Goal: Task Accomplishment & Management: Complete application form

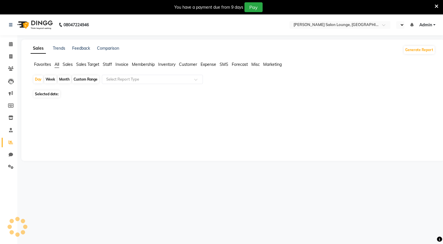
select select "en"
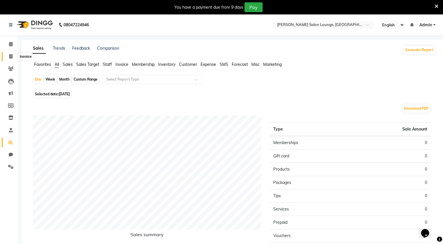
click at [10, 57] on icon at bounding box center [10, 56] width 3 height 4
select select "service"
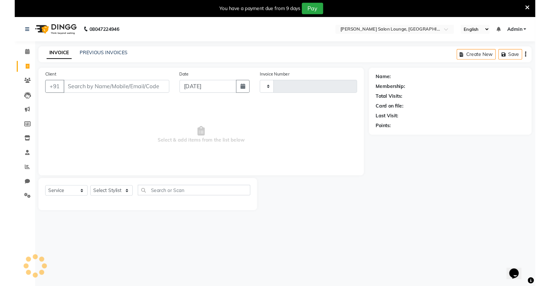
scroll to position [14, 0]
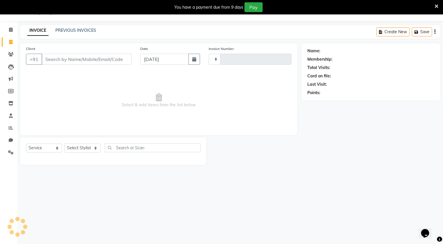
type input "0115"
select select "8909"
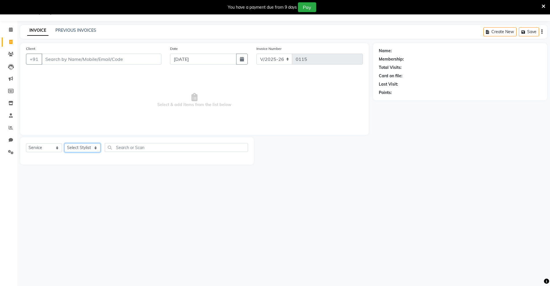
click at [88, 150] on select "Select Stylist Mingma [PERSON_NAME][GEOGRAPHIC_DATA] [PERSON_NAME][DATE][DATE]" at bounding box center [82, 148] width 36 height 9
select select "89950"
click at [64, 144] on select "Select Stylist Mingma [PERSON_NAME][GEOGRAPHIC_DATA] [PERSON_NAME][DATE][DATE]" at bounding box center [82, 148] width 36 height 9
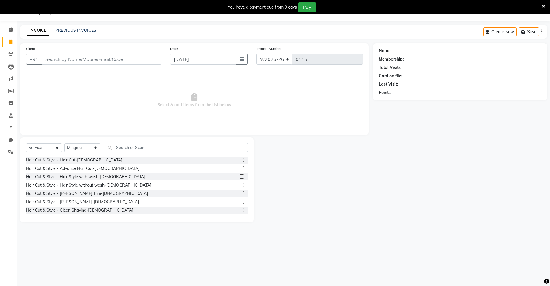
click at [240, 160] on label at bounding box center [242, 160] width 4 height 4
click at [240, 160] on input "checkbox" at bounding box center [242, 161] width 4 height 4
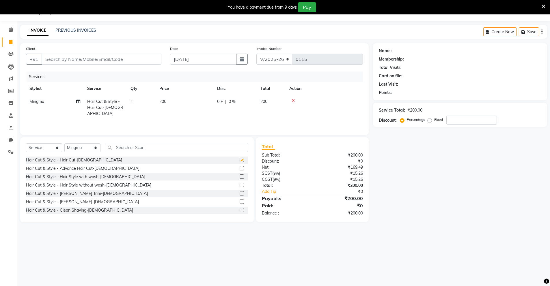
checkbox input "false"
click at [240, 201] on label at bounding box center [242, 202] width 4 height 4
click at [240, 201] on input "checkbox" at bounding box center [242, 202] width 4 height 4
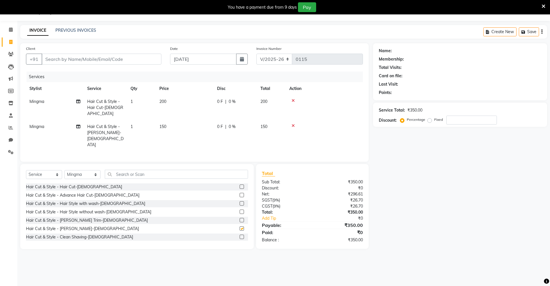
checkbox input "false"
click at [138, 170] on input "text" at bounding box center [176, 174] width 143 height 9
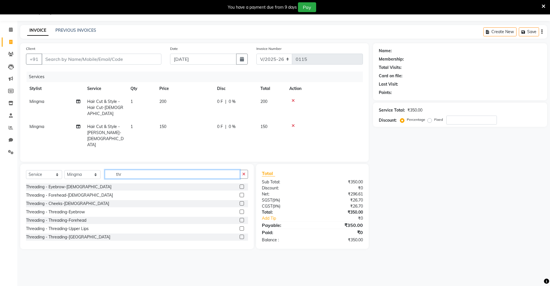
type input "thr"
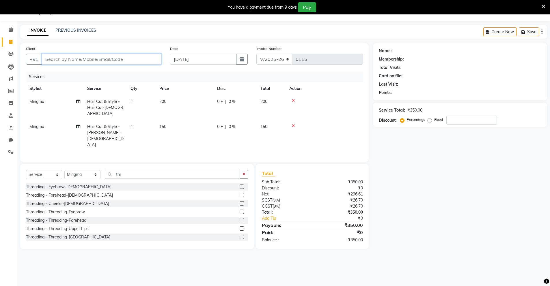
click at [101, 62] on input "Client" at bounding box center [102, 59] width 120 height 11
type input "9"
type input "0"
type input "9572823492"
click at [139, 62] on button "Add Client" at bounding box center [147, 59] width 30 height 11
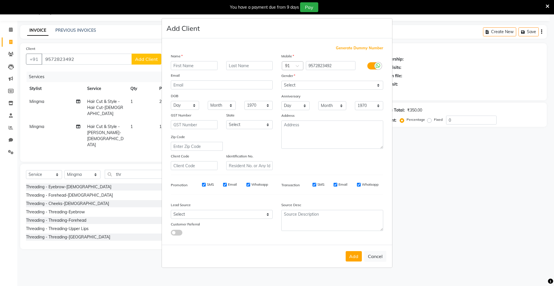
click at [198, 61] on div "Name" at bounding box center [222, 57] width 111 height 8
click at [197, 65] on input "text" at bounding box center [194, 65] width 47 height 9
type input "Prince [PERSON_NAME]"
click at [296, 87] on select "Select [DEMOGRAPHIC_DATA] [DEMOGRAPHIC_DATA] Other Prefer Not To Say" at bounding box center [333, 85] width 102 height 9
select select "[DEMOGRAPHIC_DATA]"
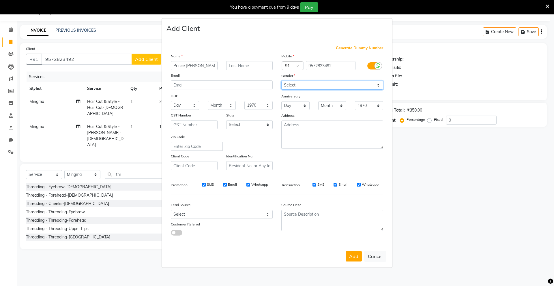
click at [282, 81] on select "Select [DEMOGRAPHIC_DATA] [DEMOGRAPHIC_DATA] Other Prefer Not To Say" at bounding box center [333, 85] width 102 height 9
click at [355, 244] on button "Add" at bounding box center [354, 256] width 16 height 10
select select
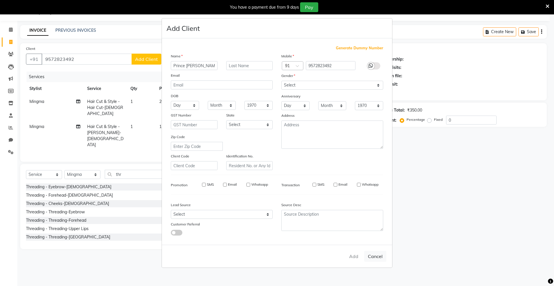
select select
checkbox input "false"
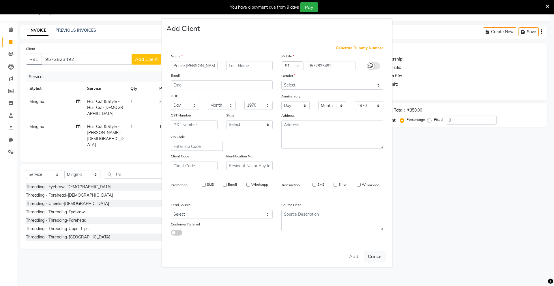
checkbox input "false"
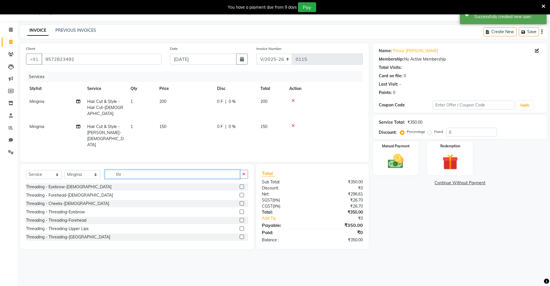
click at [224, 170] on input "thr" at bounding box center [172, 174] width 135 height 9
click at [240, 185] on label at bounding box center [242, 187] width 4 height 4
click at [240, 185] on input "checkbox" at bounding box center [242, 187] width 4 height 4
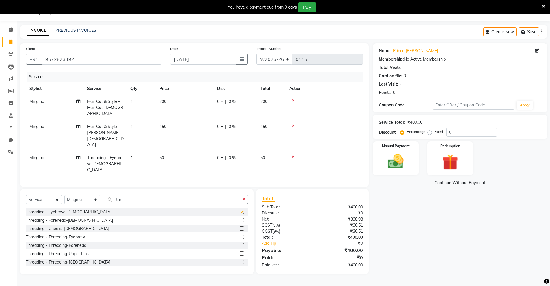
checkbox input "false"
click at [244, 197] on icon "button" at bounding box center [243, 199] width 3 height 4
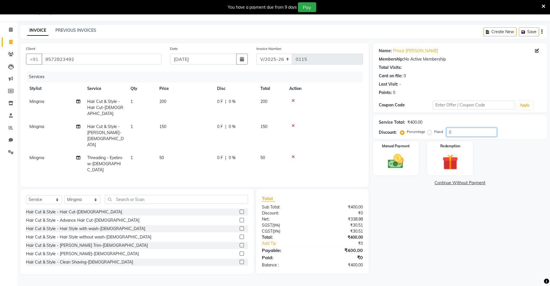
click at [443, 133] on input "0" at bounding box center [471, 132] width 51 height 9
type input "50"
click at [415, 183] on link "Continue Without Payment" at bounding box center [460, 183] width 172 height 6
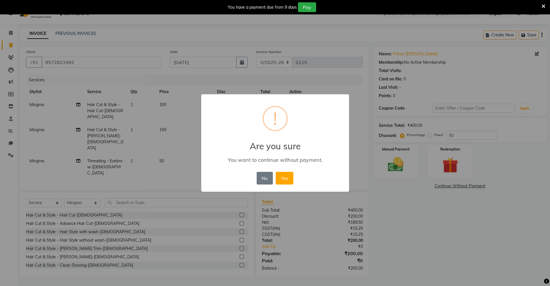
scroll to position [0, 0]
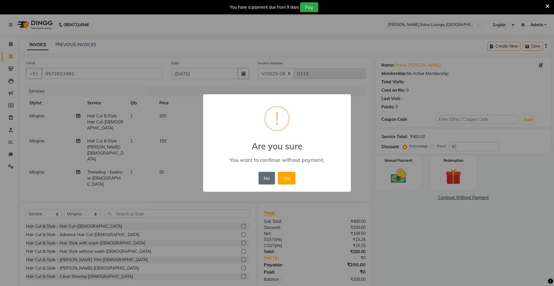
click at [271, 180] on button "No" at bounding box center [267, 178] width 16 height 13
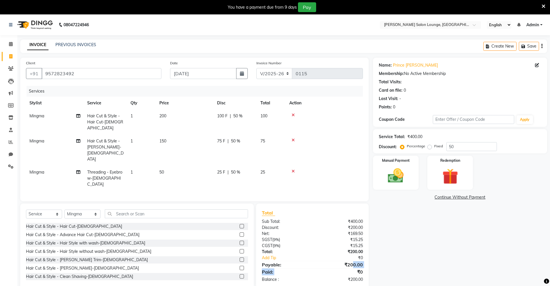
click at [345, 244] on div "Total Sub Total: ₹400.00 Discount: ₹200.00 Net: ₹169.50 SGST ( 9% ) ₹15.25 CGST…" at bounding box center [312, 246] width 101 height 73
click at [382, 235] on div "Name: Prince Sir Membership: No Active Membership Total Visits: Card on file: 0…" at bounding box center [462, 173] width 178 height 231
click at [403, 182] on img at bounding box center [396, 176] width 27 height 19
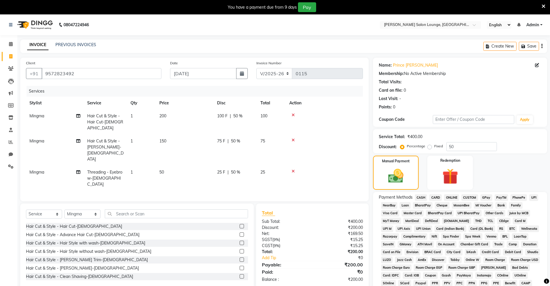
click at [422, 197] on span "CASH" at bounding box center [421, 198] width 12 height 7
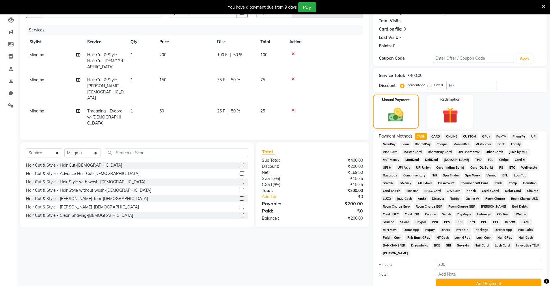
scroll to position [108, 0]
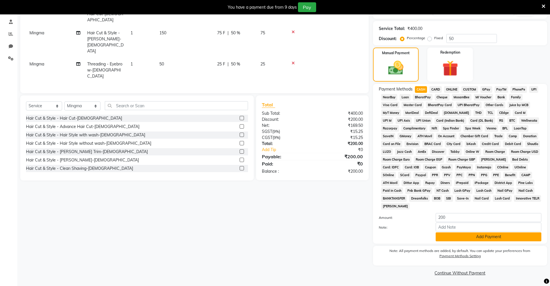
click at [443, 234] on button "Add Payment" at bounding box center [489, 237] width 106 height 9
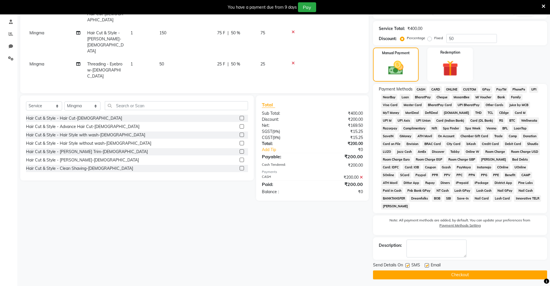
click at [419, 244] on button "Checkout" at bounding box center [460, 275] width 174 height 9
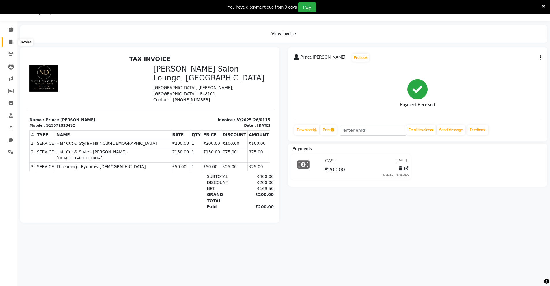
click at [11, 42] on icon at bounding box center [10, 42] width 3 height 4
select select "service"
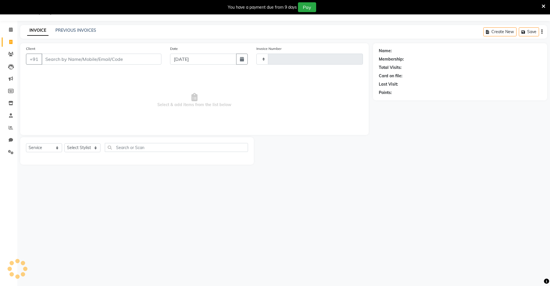
type input "0116"
select select "8909"
click at [78, 149] on select "Select Stylist" at bounding box center [82, 148] width 36 height 9
select select "89951"
click at [64, 144] on select "Select Stylist Mingma [PERSON_NAME][GEOGRAPHIC_DATA] [PERSON_NAME][DATE][DATE]" at bounding box center [82, 148] width 36 height 9
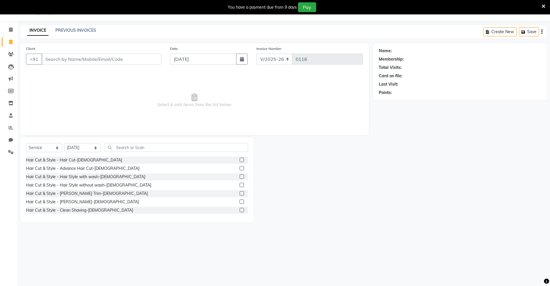
click at [240, 160] on label at bounding box center [242, 160] width 4 height 4
click at [240, 160] on input "checkbox" at bounding box center [242, 161] width 4 height 4
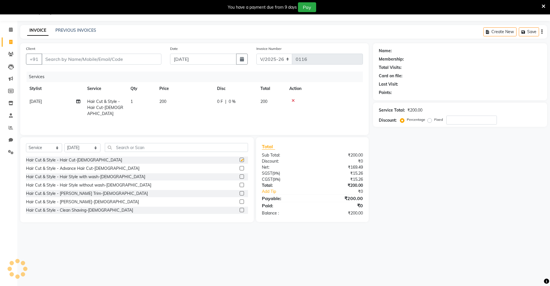
checkbox input "false"
click at [196, 147] on input "text" at bounding box center [176, 147] width 143 height 9
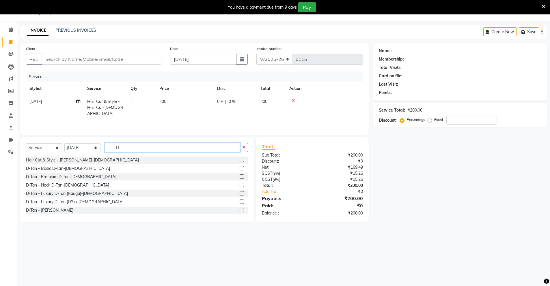
type input "D-"
click at [240, 203] on label at bounding box center [242, 202] width 4 height 4
click at [240, 203] on input "checkbox" at bounding box center [242, 202] width 4 height 4
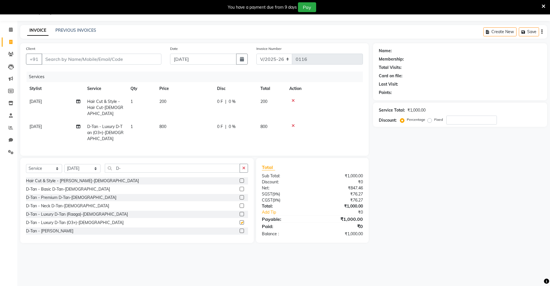
checkbox input "false"
click at [222, 164] on input "D-" at bounding box center [172, 168] width 135 height 9
type input "D"
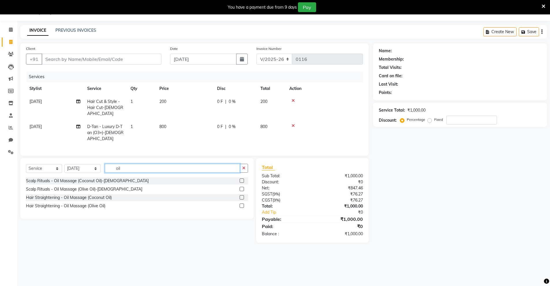
type input "oil"
click at [243, 179] on label at bounding box center [242, 181] width 4 height 4
click at [243, 179] on input "checkbox" at bounding box center [242, 181] width 4 height 4
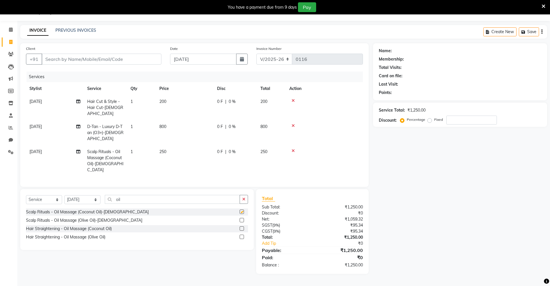
checkbox input "false"
click at [124, 64] on input "Client" at bounding box center [102, 59] width 120 height 11
type input "7"
type input "0"
type input "7071612506"
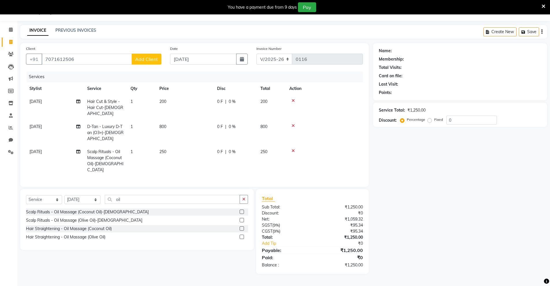
click at [153, 63] on button "Add Client" at bounding box center [147, 59] width 30 height 11
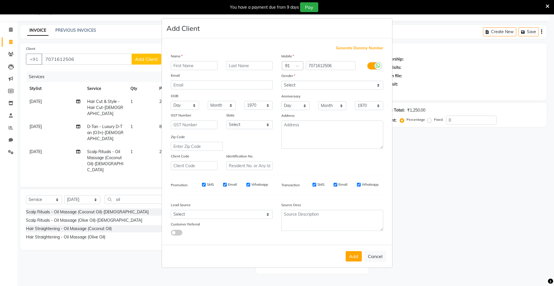
click at [193, 61] on div "Name" at bounding box center [222, 57] width 111 height 8
click at [194, 64] on input "text" at bounding box center [194, 65] width 47 height 9
type input "[PERSON_NAME] Sir"
click at [293, 86] on select "Select [DEMOGRAPHIC_DATA] [DEMOGRAPHIC_DATA] Other Prefer Not To Say" at bounding box center [333, 85] width 102 height 9
select select "[DEMOGRAPHIC_DATA]"
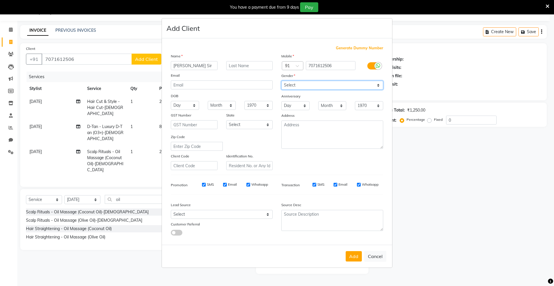
click at [282, 81] on select "Select [DEMOGRAPHIC_DATA] [DEMOGRAPHIC_DATA] Other Prefer Not To Say" at bounding box center [333, 85] width 102 height 9
click at [361, 244] on button "Add" at bounding box center [354, 256] width 16 height 10
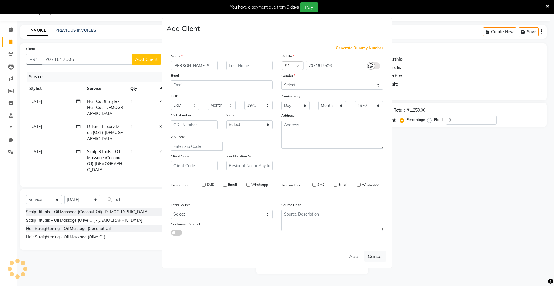
select select
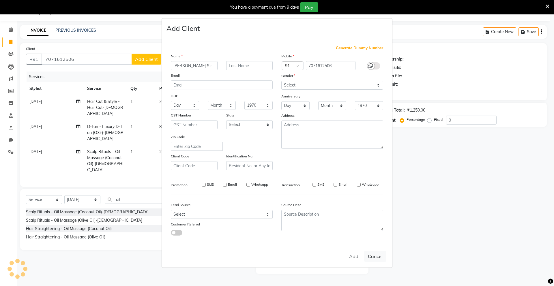
select select
checkbox input "false"
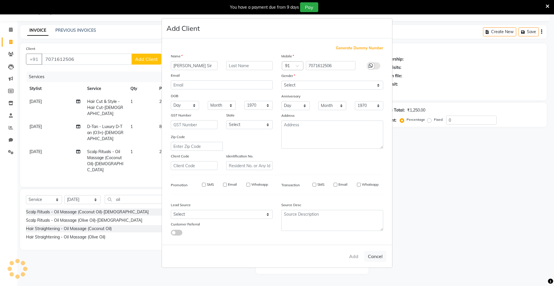
checkbox input "false"
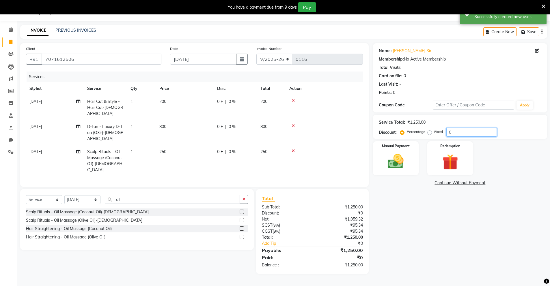
click at [443, 133] on input "0" at bounding box center [471, 132] width 51 height 9
type input "50"
click at [385, 151] on div "Manual Payment" at bounding box center [396, 159] width 48 height 36
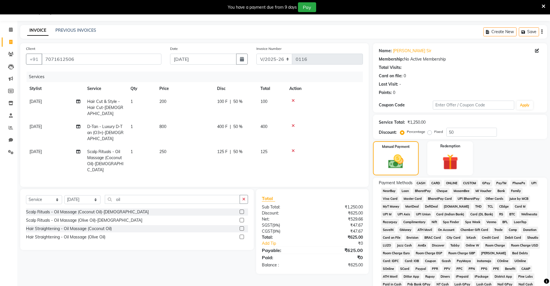
click at [443, 184] on span "UPI" at bounding box center [533, 183] width 9 height 7
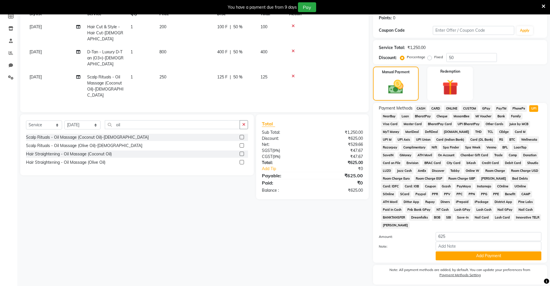
scroll to position [108, 0]
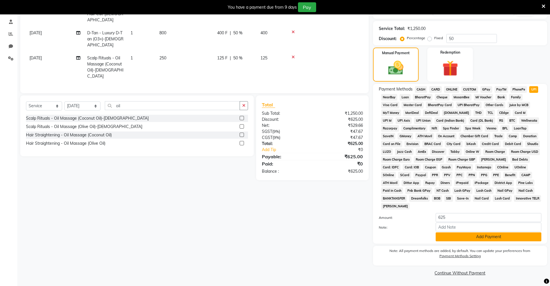
click at [443, 238] on button "Add Payment" at bounding box center [489, 237] width 106 height 9
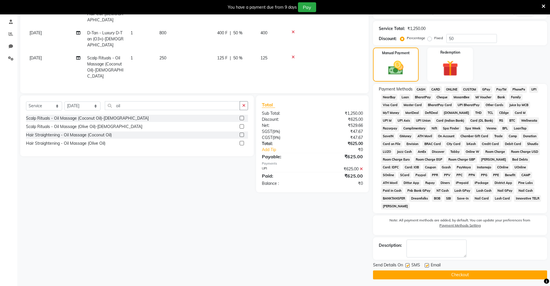
click at [385, 244] on button "Checkout" at bounding box center [460, 275] width 174 height 9
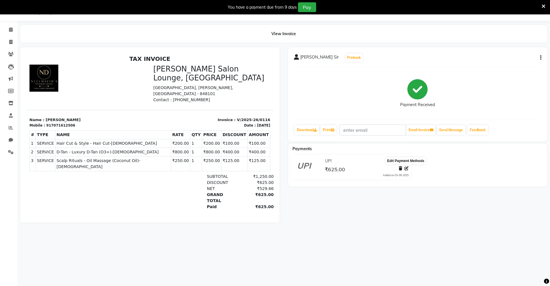
click at [408, 169] on icon at bounding box center [407, 169] width 4 height 4
select select "8"
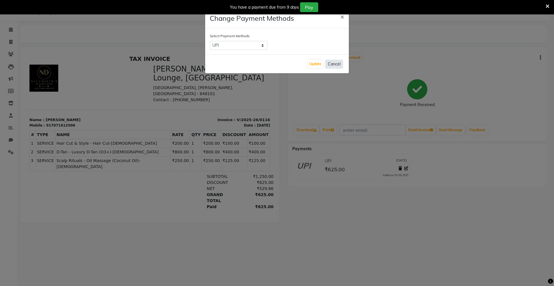
click at [334, 65] on button "Cancel" at bounding box center [334, 64] width 18 height 9
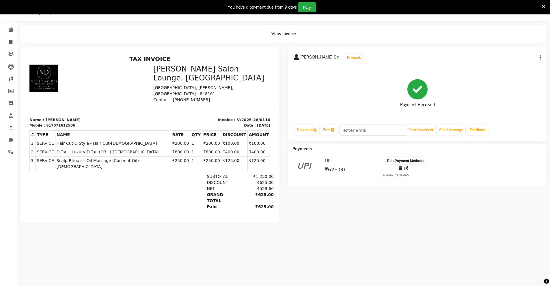
click at [407, 168] on icon at bounding box center [407, 169] width 4 height 4
select select "8"
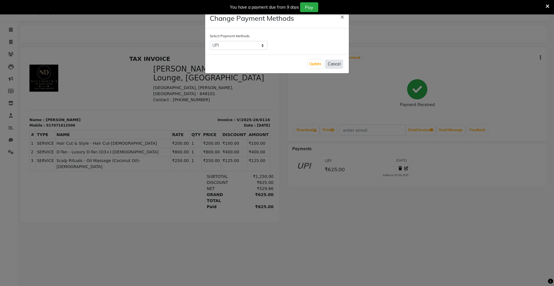
click at [329, 65] on button "Cancel" at bounding box center [334, 64] width 18 height 9
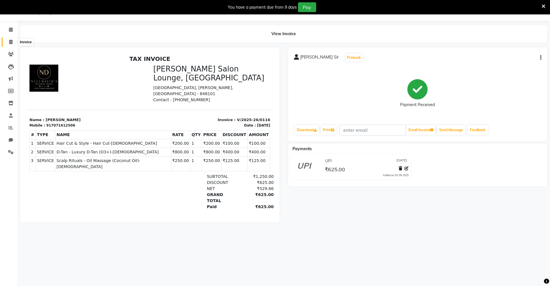
click at [10, 43] on icon at bounding box center [10, 42] width 3 height 4
select select "service"
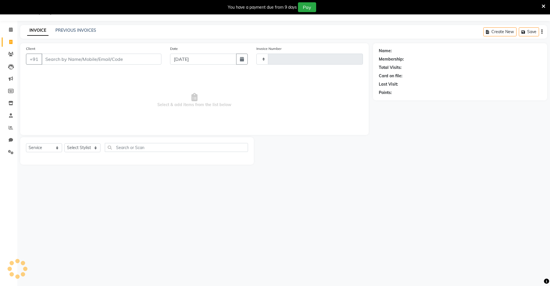
type input "0117"
select select "8909"
click at [99, 57] on input "Client" at bounding box center [102, 59] width 120 height 11
click at [99, 60] on input "Client" at bounding box center [102, 59] width 120 height 11
type input "9771381146"
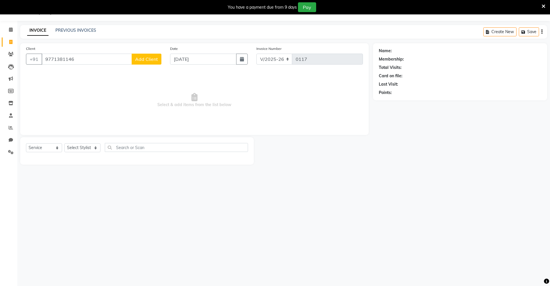
click at [139, 59] on span "Add Client" at bounding box center [146, 59] width 23 height 6
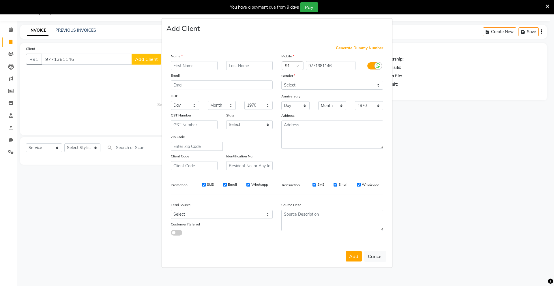
click at [187, 67] on input "text" at bounding box center [194, 65] width 47 height 9
type input "dr [PERSON_NAME]"
click at [242, 66] on input "text" at bounding box center [249, 65] width 47 height 9
type input "bhoushan"
click at [347, 84] on select "Select [DEMOGRAPHIC_DATA] [DEMOGRAPHIC_DATA] Other Prefer Not To Say" at bounding box center [333, 85] width 102 height 9
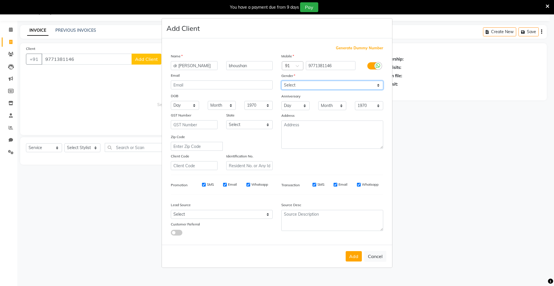
select select "[DEMOGRAPHIC_DATA]"
click at [282, 81] on select "Select [DEMOGRAPHIC_DATA] [DEMOGRAPHIC_DATA] Other Prefer Not To Say" at bounding box center [333, 85] width 102 height 9
click at [256, 127] on select "Select [GEOGRAPHIC_DATA] [GEOGRAPHIC_DATA] [GEOGRAPHIC_DATA] [GEOGRAPHIC_DATA] …" at bounding box center [249, 124] width 47 height 9
click at [226, 120] on select "Select [GEOGRAPHIC_DATA] [GEOGRAPHIC_DATA] [GEOGRAPHIC_DATA] [GEOGRAPHIC_DATA] …" at bounding box center [249, 124] width 47 height 9
click at [351, 244] on button "Add" at bounding box center [354, 256] width 16 height 10
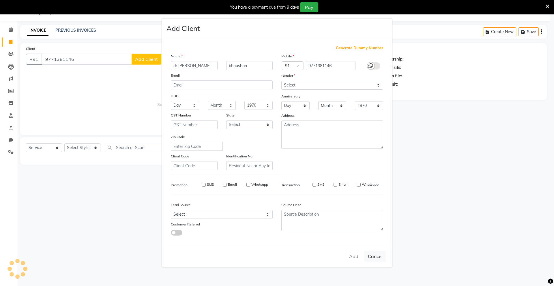
select select
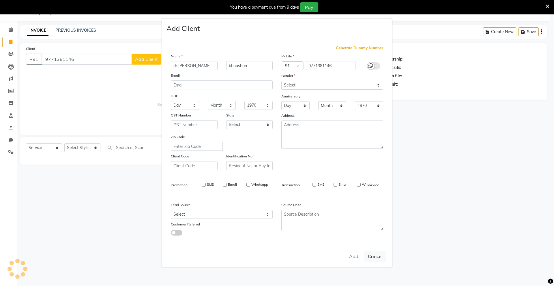
select select
checkbox input "false"
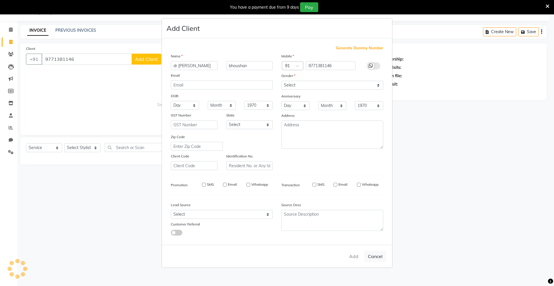
checkbox input "false"
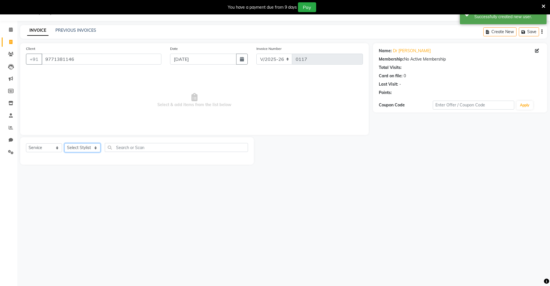
click at [77, 149] on select "Select Stylist Mingma [PERSON_NAME][GEOGRAPHIC_DATA] [PERSON_NAME][DATE][DATE]" at bounding box center [82, 148] width 36 height 9
select select "89949"
click at [64, 144] on select "Select Stylist Mingma [PERSON_NAME][GEOGRAPHIC_DATA] [PERSON_NAME][DATE][DATE]" at bounding box center [82, 148] width 36 height 9
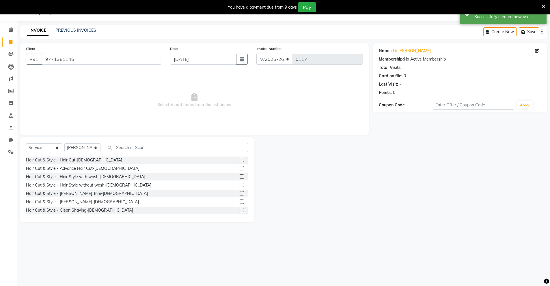
click at [240, 160] on label at bounding box center [242, 160] width 4 height 4
click at [240, 160] on input "checkbox" at bounding box center [242, 161] width 4 height 4
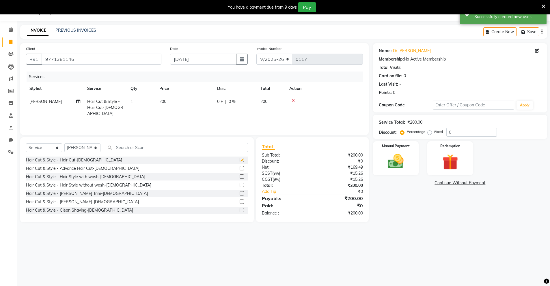
checkbox input "false"
click at [292, 102] on icon at bounding box center [293, 101] width 3 height 4
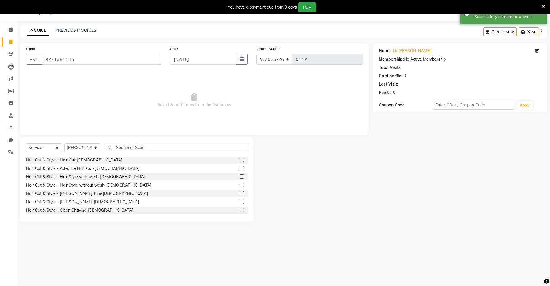
click at [240, 211] on label at bounding box center [242, 210] width 4 height 4
click at [240, 211] on input "checkbox" at bounding box center [242, 211] width 4 height 4
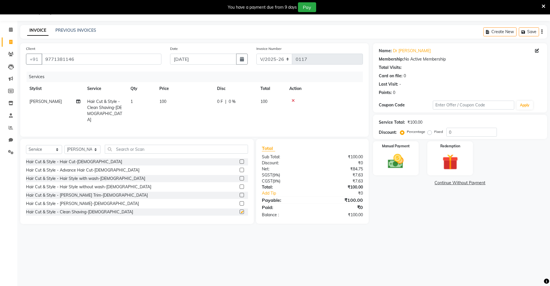
checkbox input "false"
click at [208, 150] on input "text" at bounding box center [176, 149] width 143 height 9
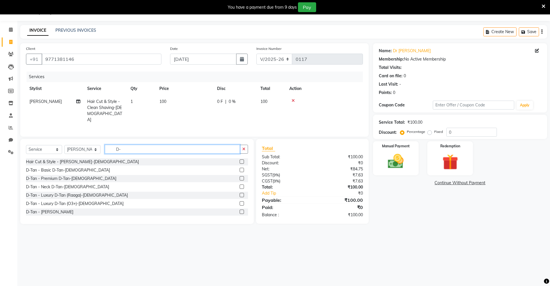
type input "D-"
click at [240, 202] on label at bounding box center [242, 204] width 4 height 4
click at [240, 202] on input "checkbox" at bounding box center [242, 204] width 4 height 4
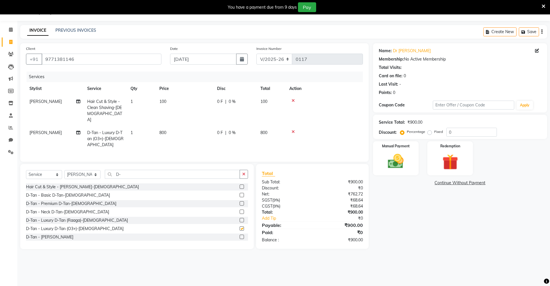
checkbox input "false"
click at [443, 135] on input "0" at bounding box center [471, 132] width 51 height 9
click at [396, 158] on img at bounding box center [396, 161] width 27 height 19
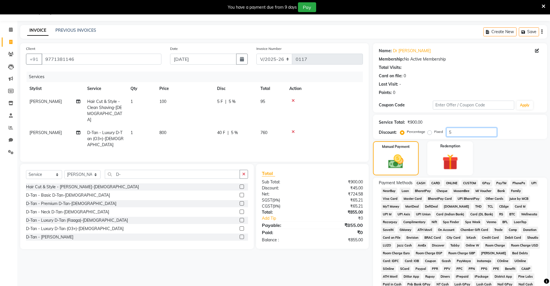
click at [443, 135] on input "5" at bounding box center [471, 132] width 51 height 9
type input "50"
click at [418, 184] on span "CASH" at bounding box center [421, 183] width 12 height 7
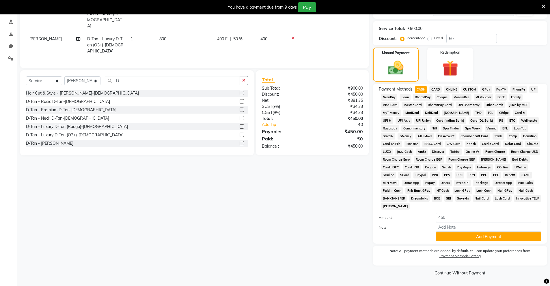
click at [443, 236] on button "Add Payment" at bounding box center [489, 237] width 106 height 9
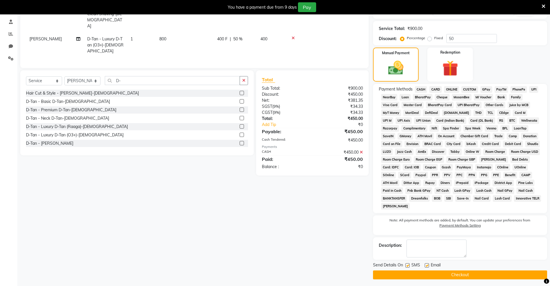
click at [443, 244] on button "Checkout" at bounding box center [460, 275] width 174 height 9
